Goal: Information Seeking & Learning: Learn about a topic

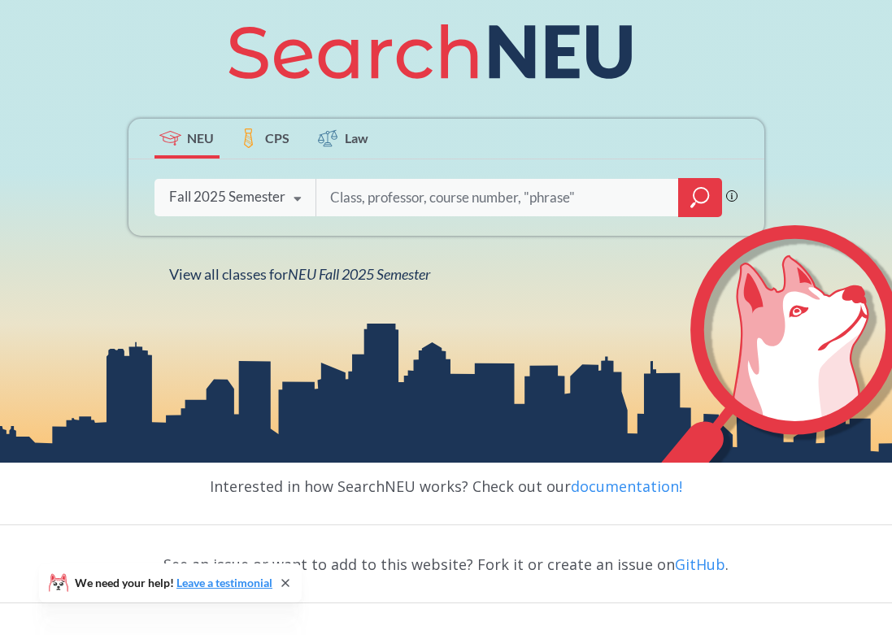
scroll to position [244, 0]
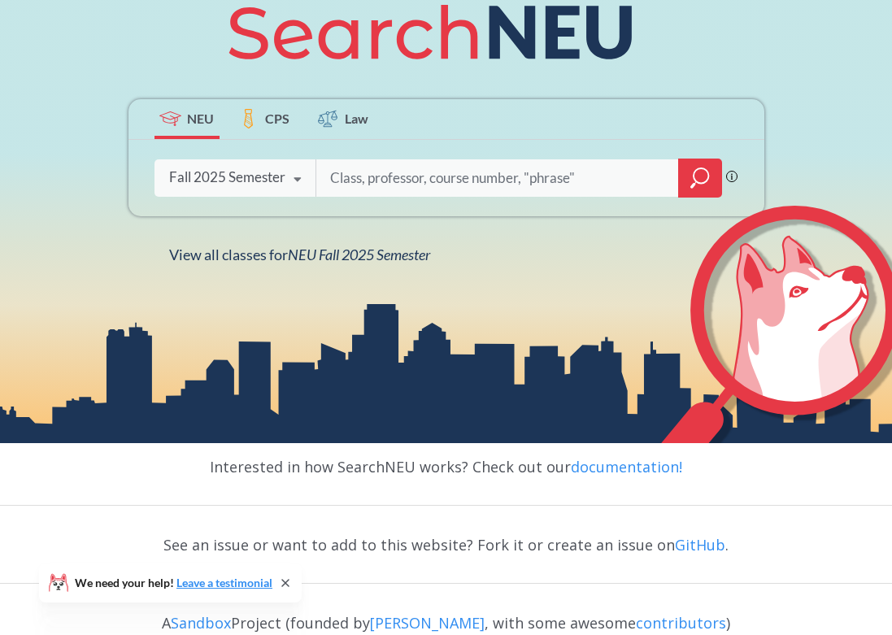
click at [218, 167] on div "Fall 2025 Semester Fall 2025 Semester Summer 2 2025 Semester Summer Full 2025 S…" at bounding box center [236, 177] width 162 height 41
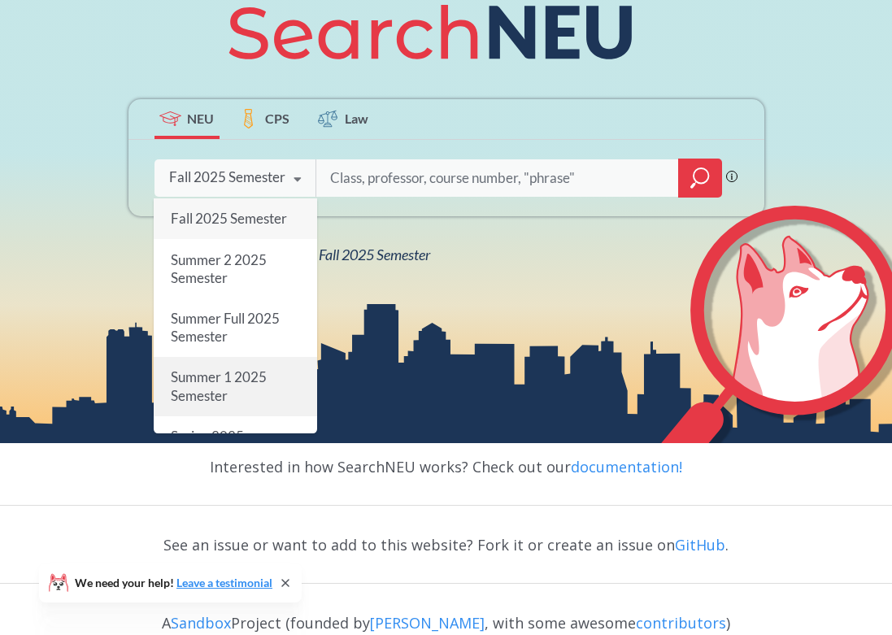
click at [207, 377] on span "Summer 1 2025 Semester" at bounding box center [218, 385] width 96 height 35
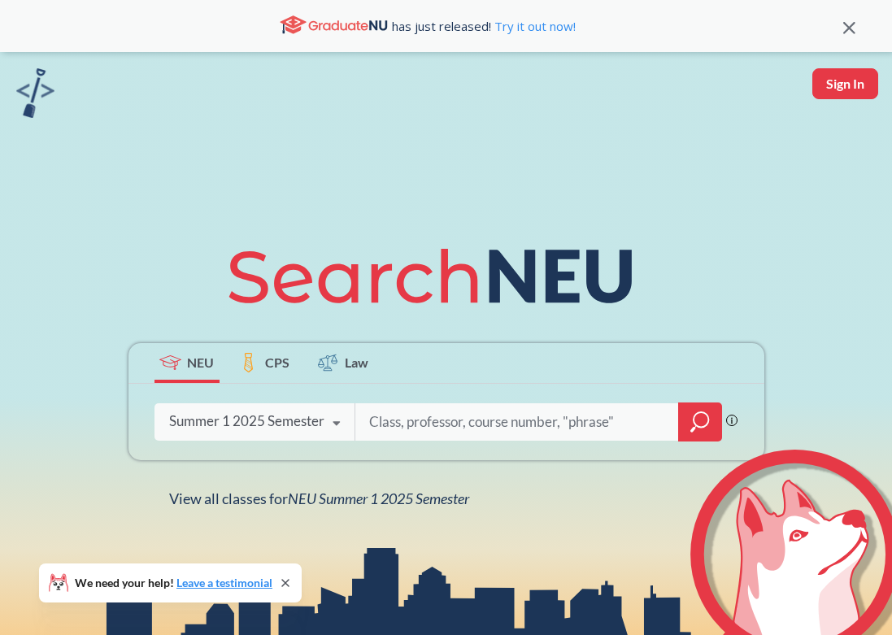
click at [394, 425] on input "search" at bounding box center [517, 422] width 299 height 34
type input "BIOL3611"
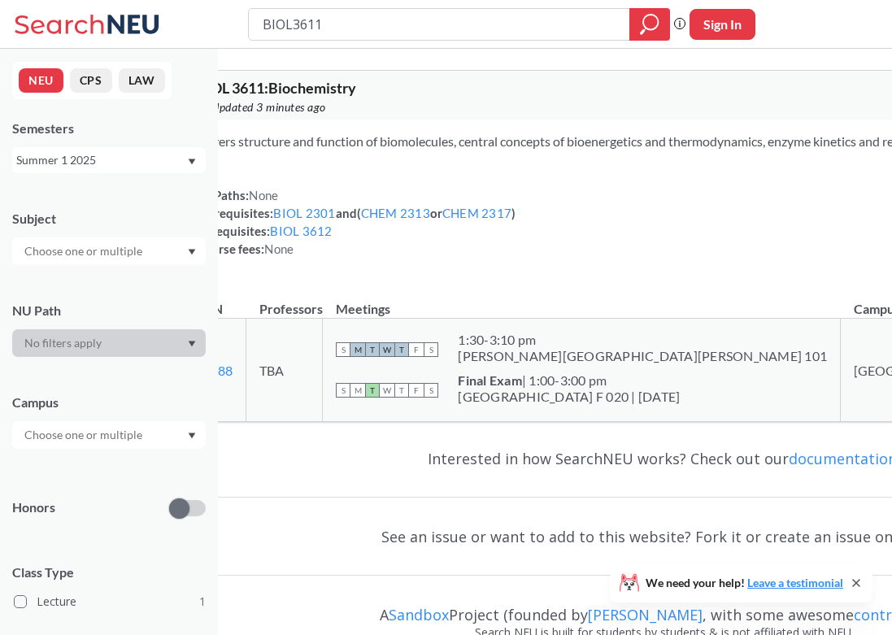
click at [192, 155] on div "Summer 1 2025" at bounding box center [109, 160] width 194 height 26
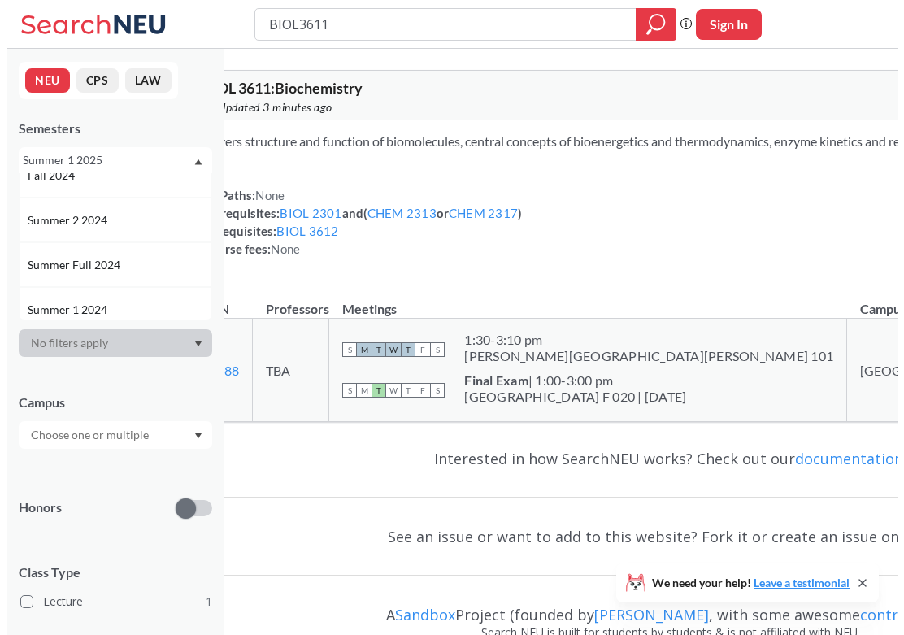
scroll to position [325, 0]
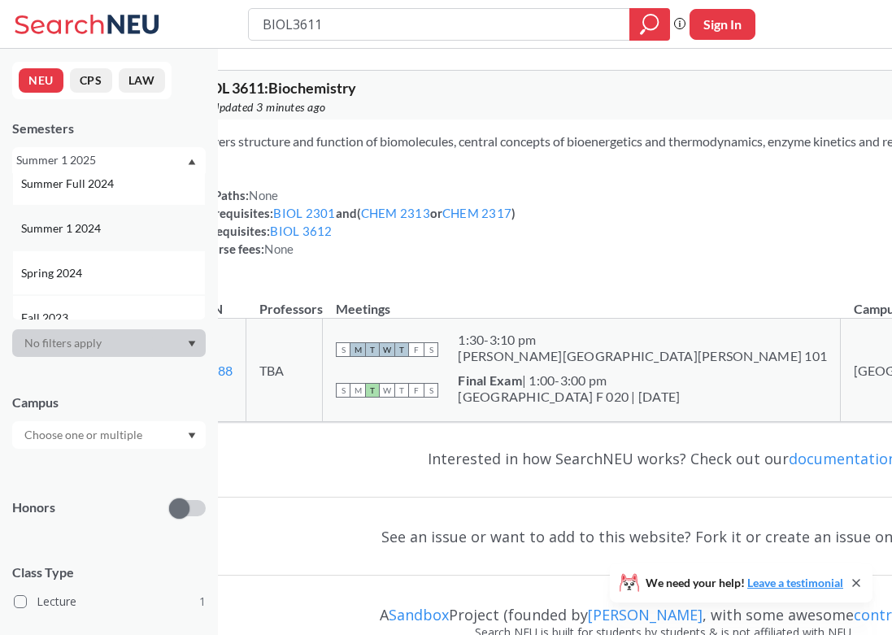
click at [129, 225] on div "Summer 1 2024" at bounding box center [113, 229] width 184 height 18
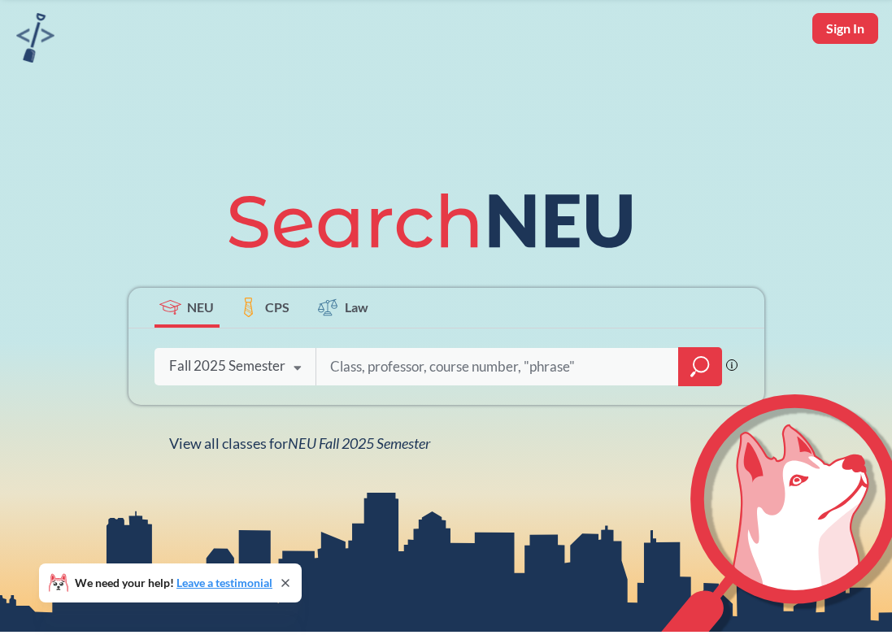
scroll to position [163, 0]
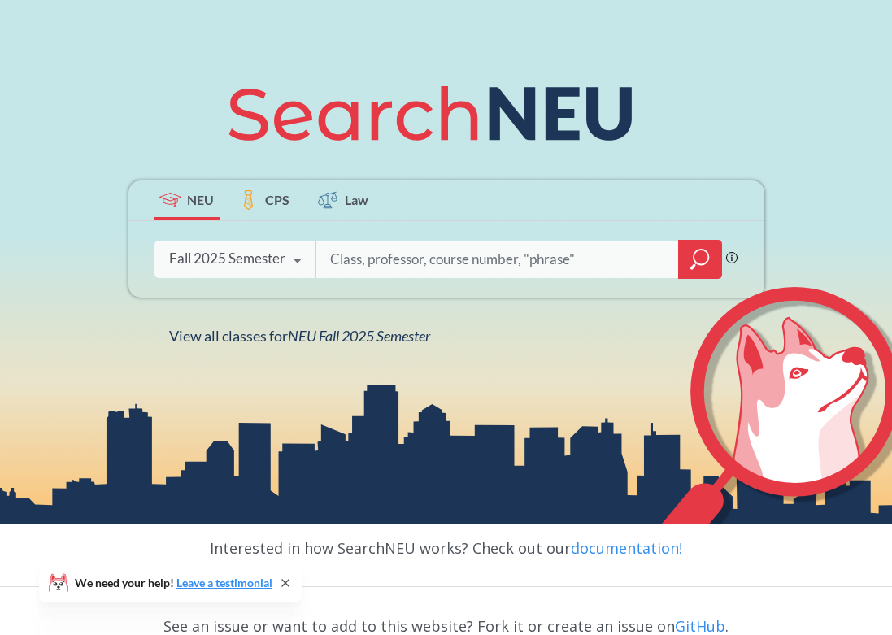
click at [282, 258] on icon at bounding box center [297, 261] width 31 height 46
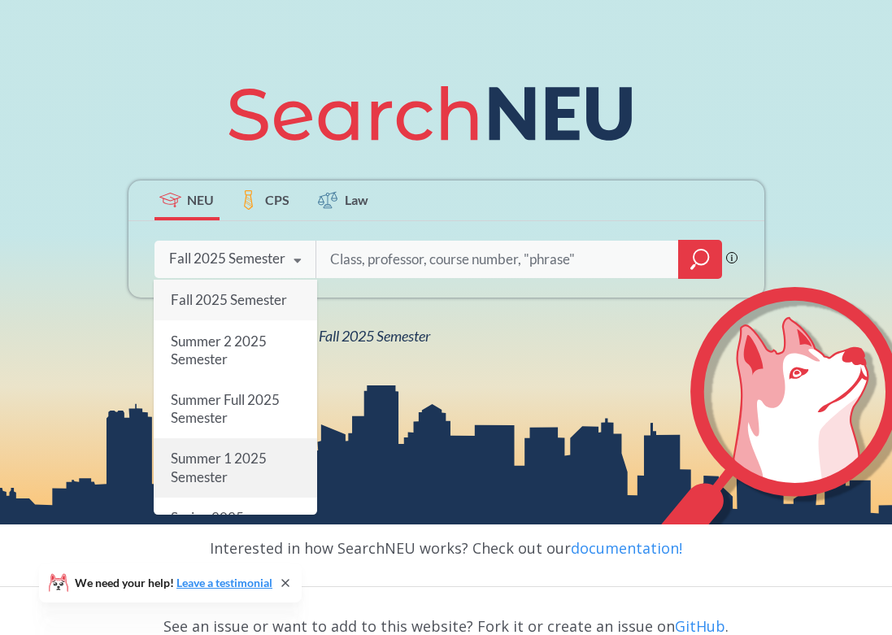
click at [224, 458] on span "Summer 1 2025 Semester" at bounding box center [218, 467] width 96 height 35
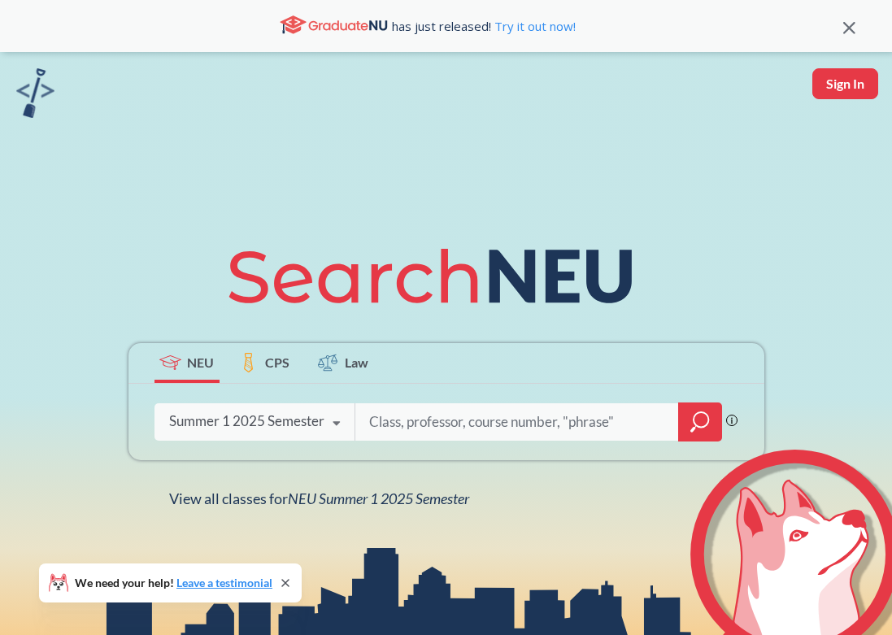
click at [477, 418] on input "search" at bounding box center [517, 422] width 299 height 34
type input "BIOL3611"
click at [691, 413] on icon "magnifying glass" at bounding box center [701, 422] width 20 height 23
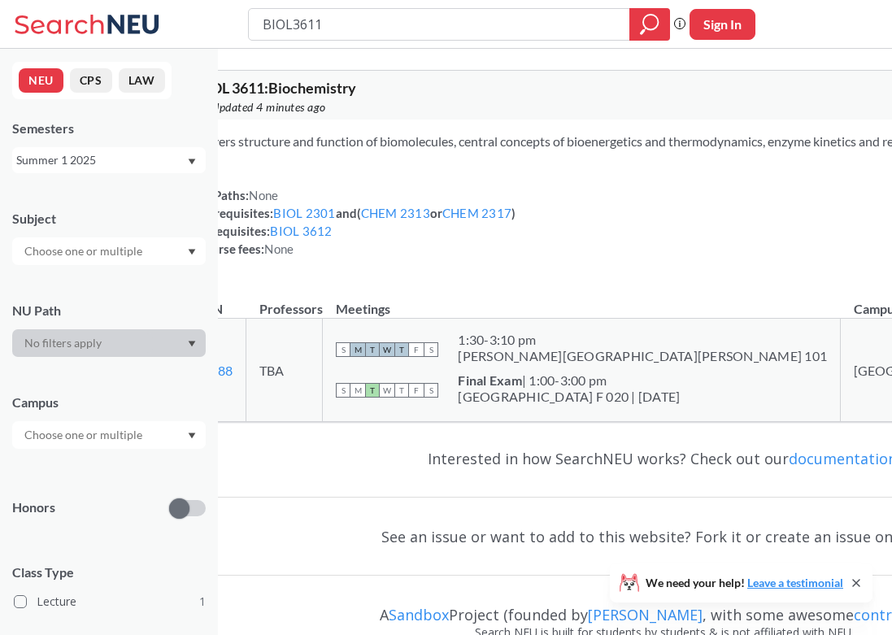
click at [146, 164] on div "Summer 1 2025" at bounding box center [101, 160] width 170 height 18
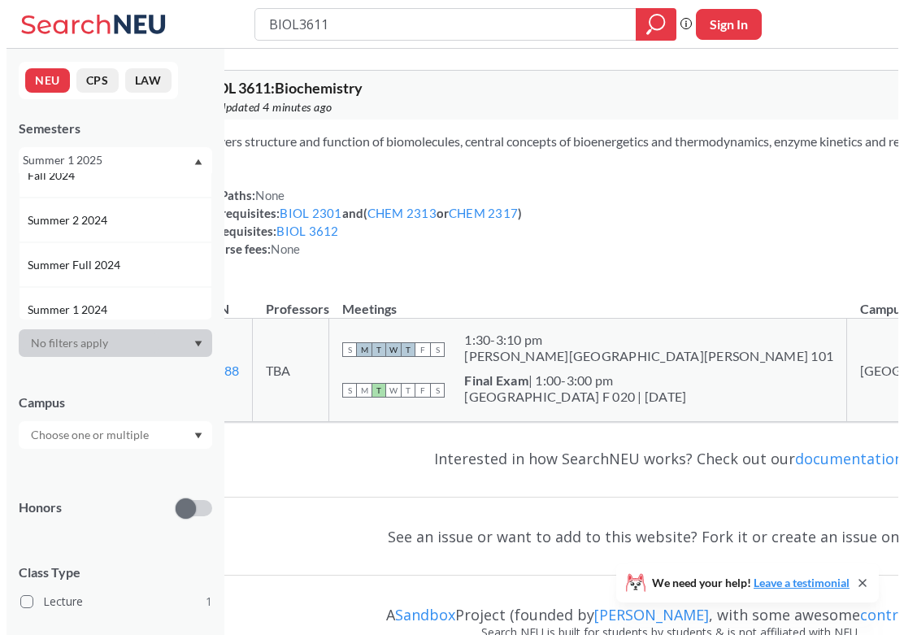
scroll to position [325, 0]
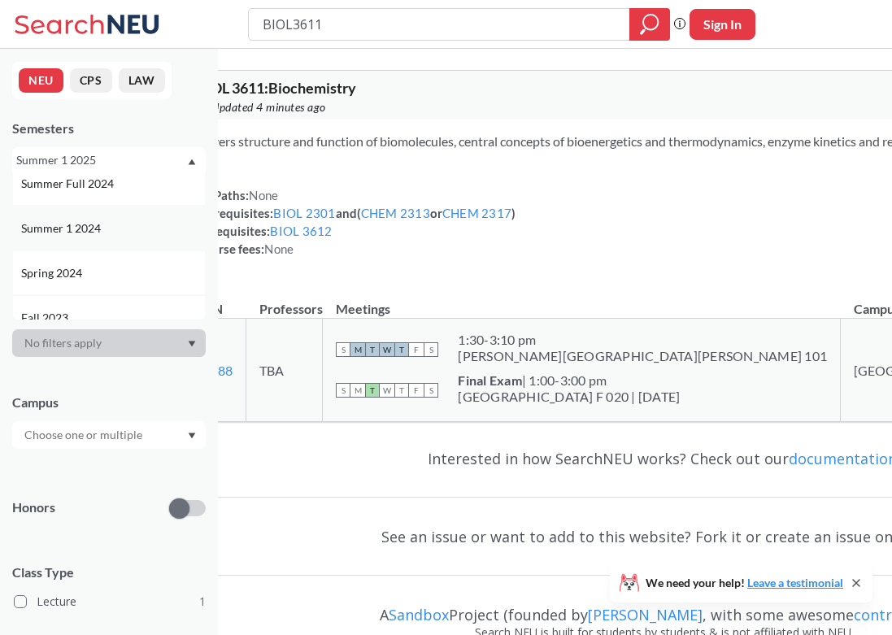
click at [134, 220] on div "Summer 1 2024" at bounding box center [113, 229] width 184 height 18
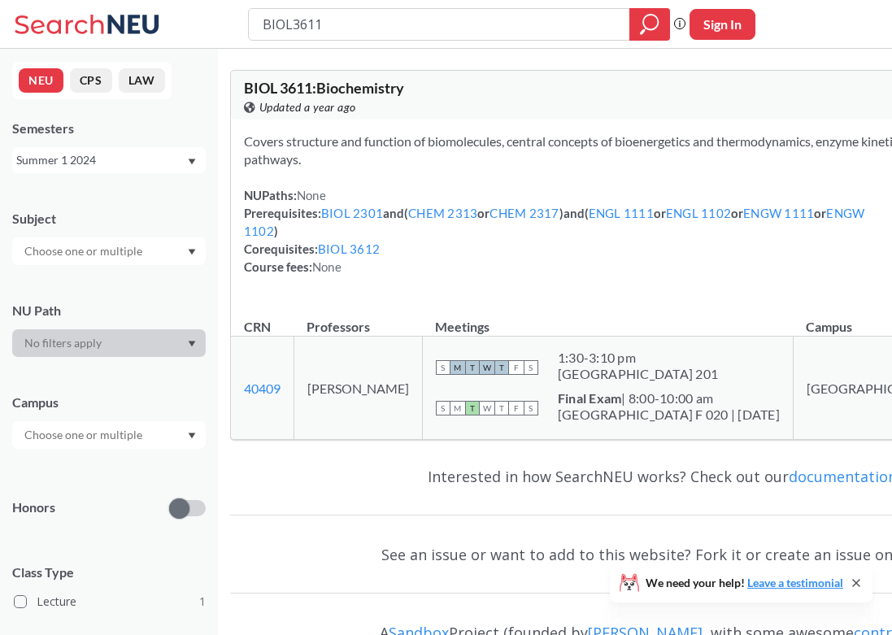
click at [170, 161] on div "Summer 1 2024" at bounding box center [101, 160] width 170 height 18
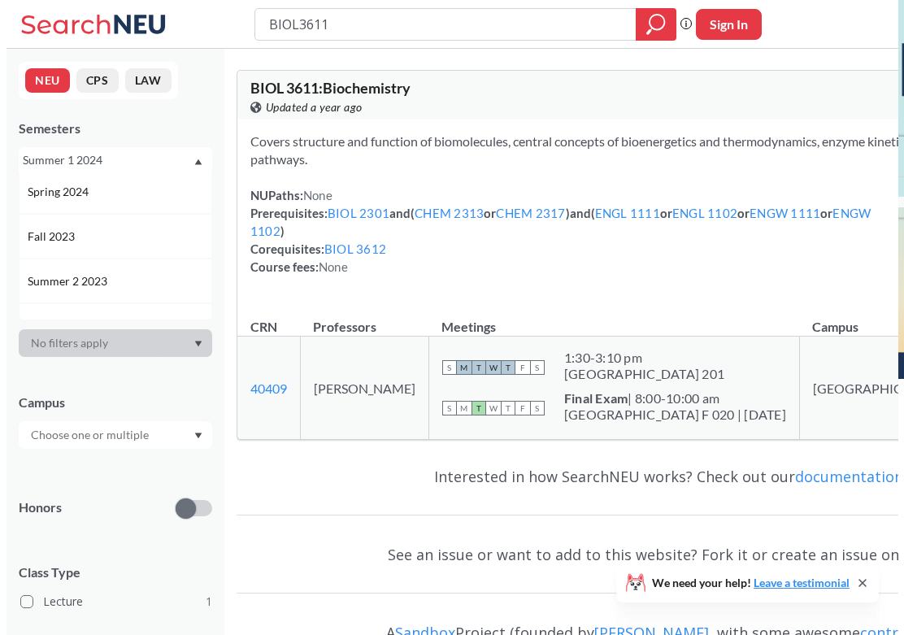
scroll to position [488, 0]
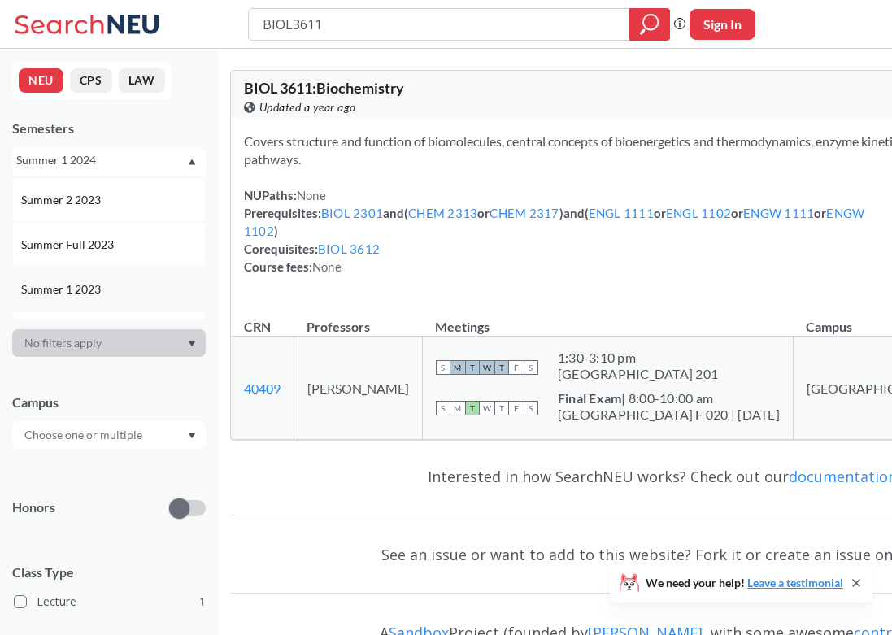
click at [138, 285] on div "Summer 1 2023" at bounding box center [113, 290] width 184 height 18
